Goal: Transaction & Acquisition: Purchase product/service

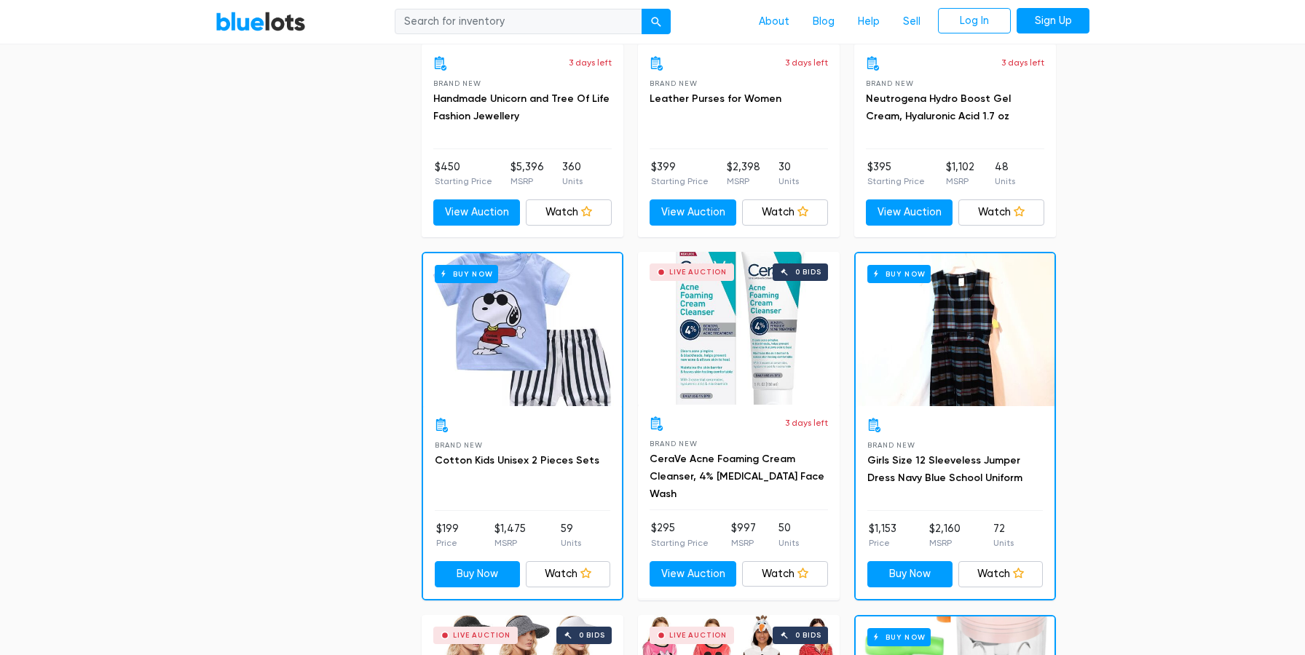
scroll to position [963, 0]
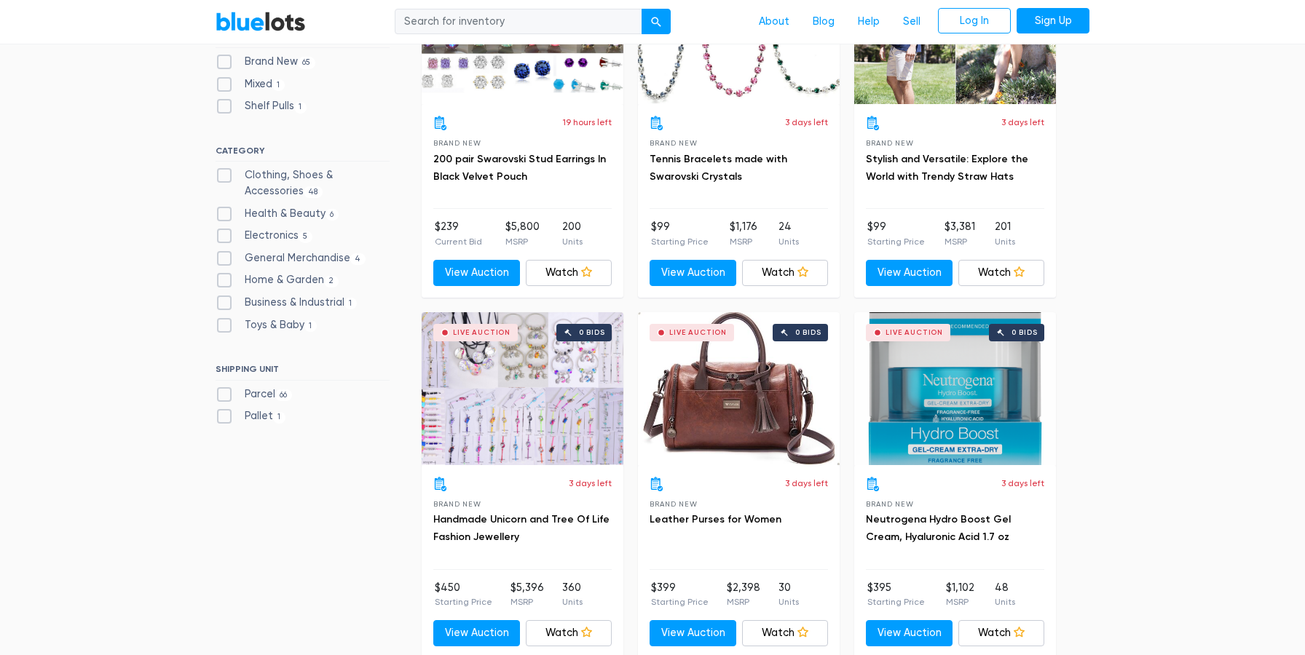
scroll to position [623, 0]
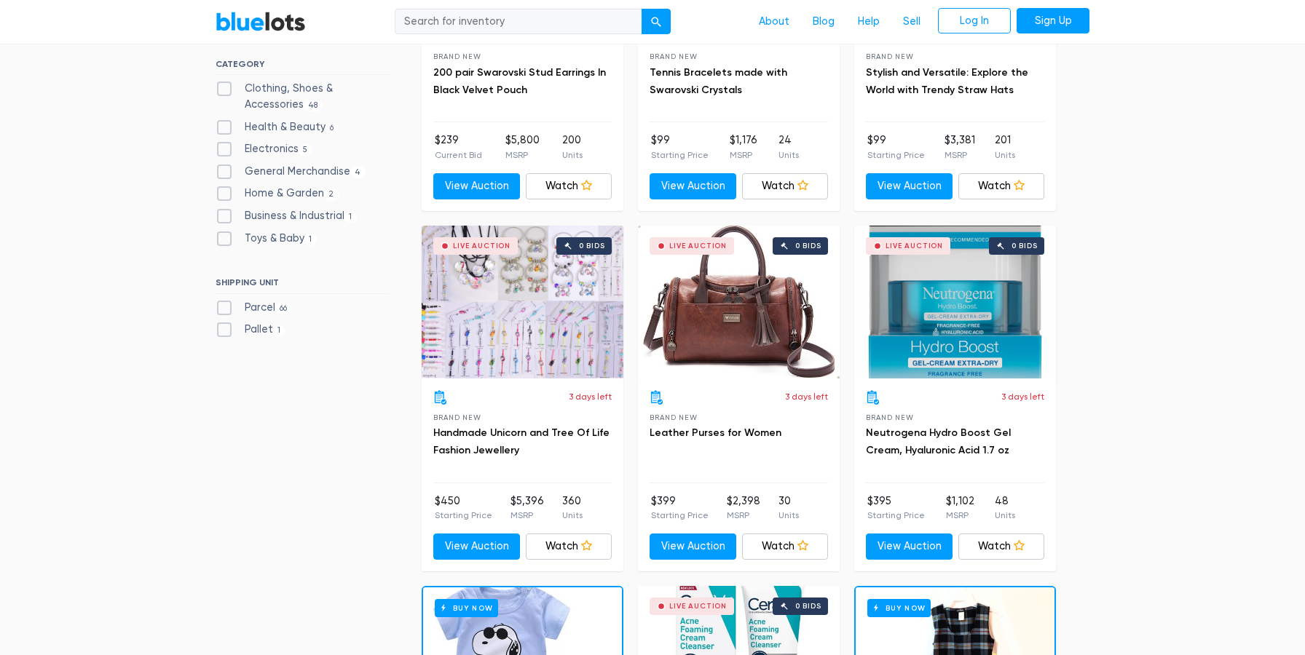
click at [736, 320] on div "Live Auction 0 bids" at bounding box center [739, 302] width 202 height 153
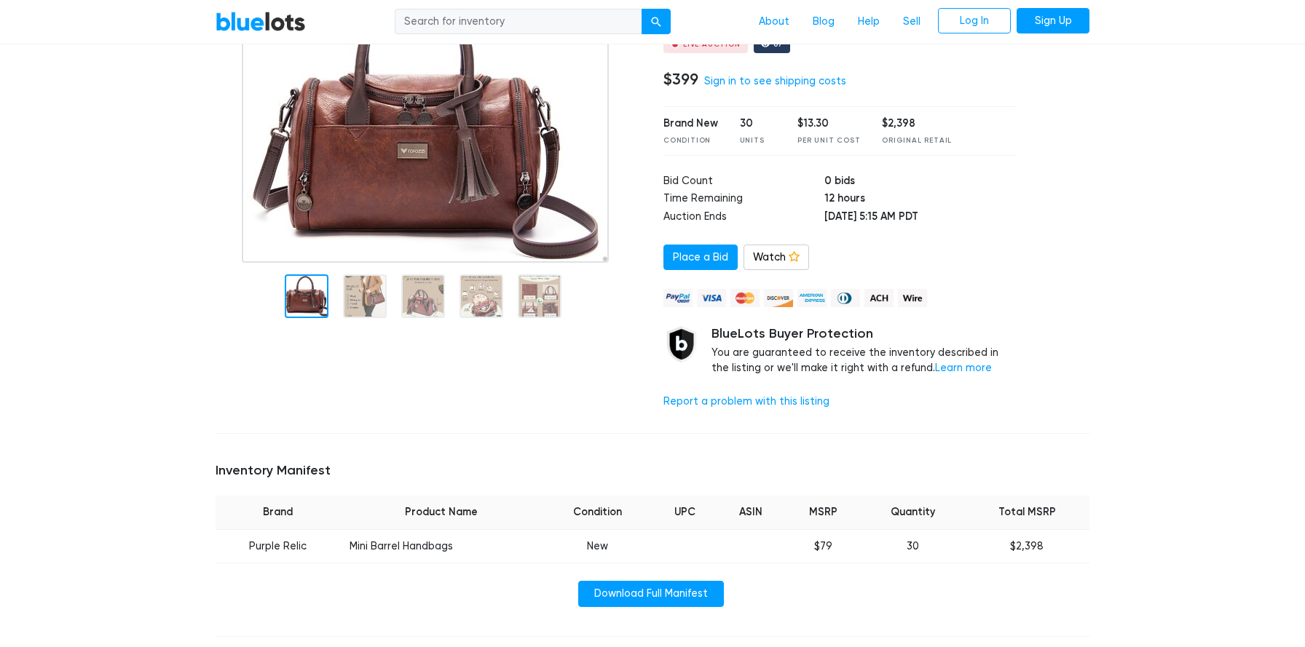
scroll to position [167, 0]
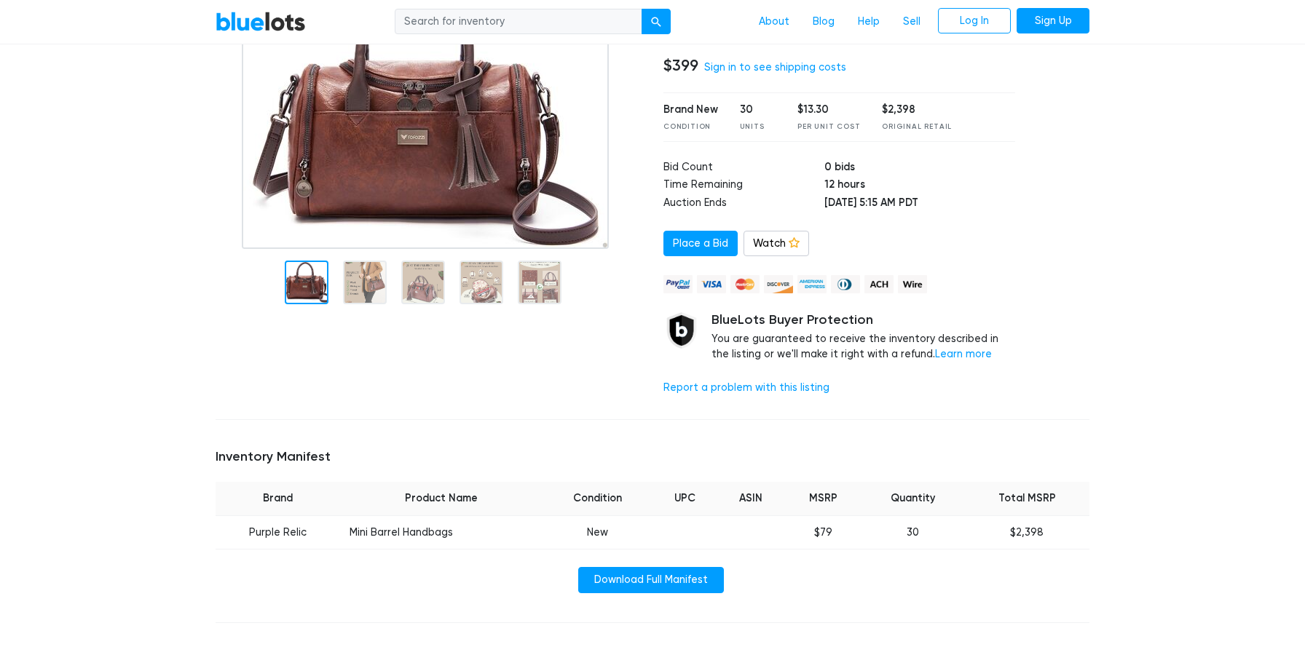
click at [384, 304] on div at bounding box center [429, 280] width 426 height 63
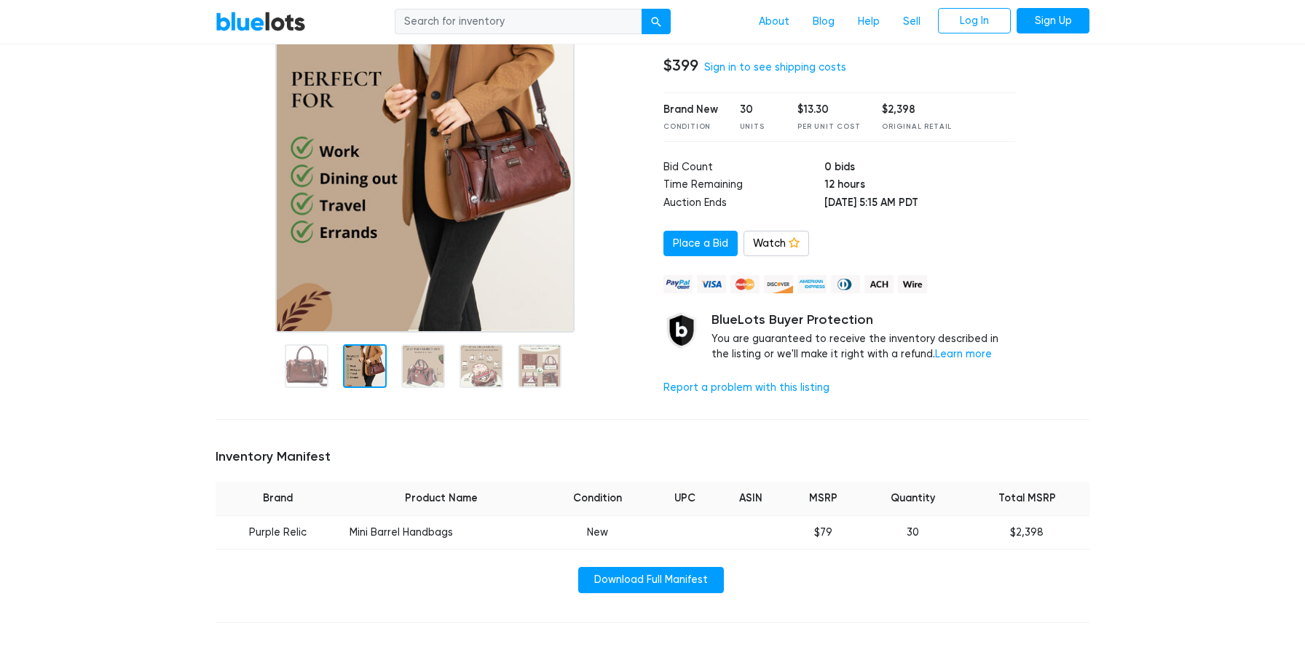
click at [371, 280] on img at bounding box center [424, 151] width 299 height 364
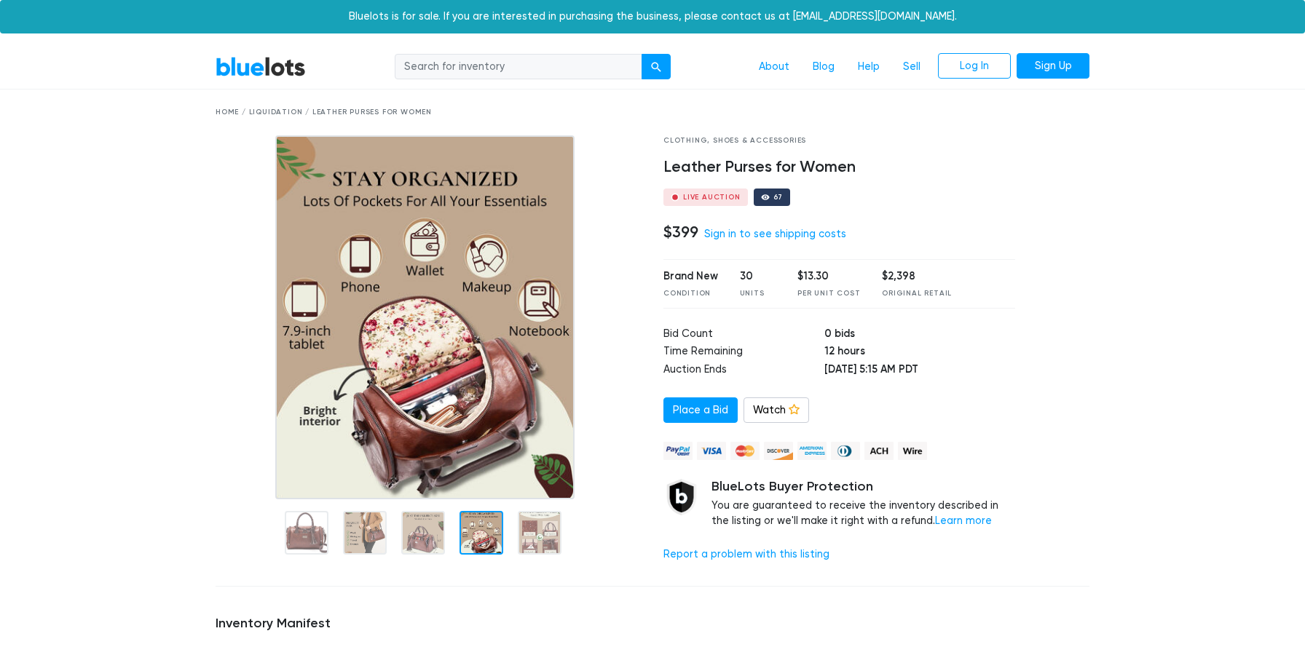
click at [275, 111] on div "Home / Liquidation / Leather Purses for Women" at bounding box center [653, 112] width 874 height 11
click at [277, 63] on link "BlueLots" at bounding box center [261, 66] width 90 height 21
